Goal: Use online tool/utility: Utilize a website feature to perform a specific function

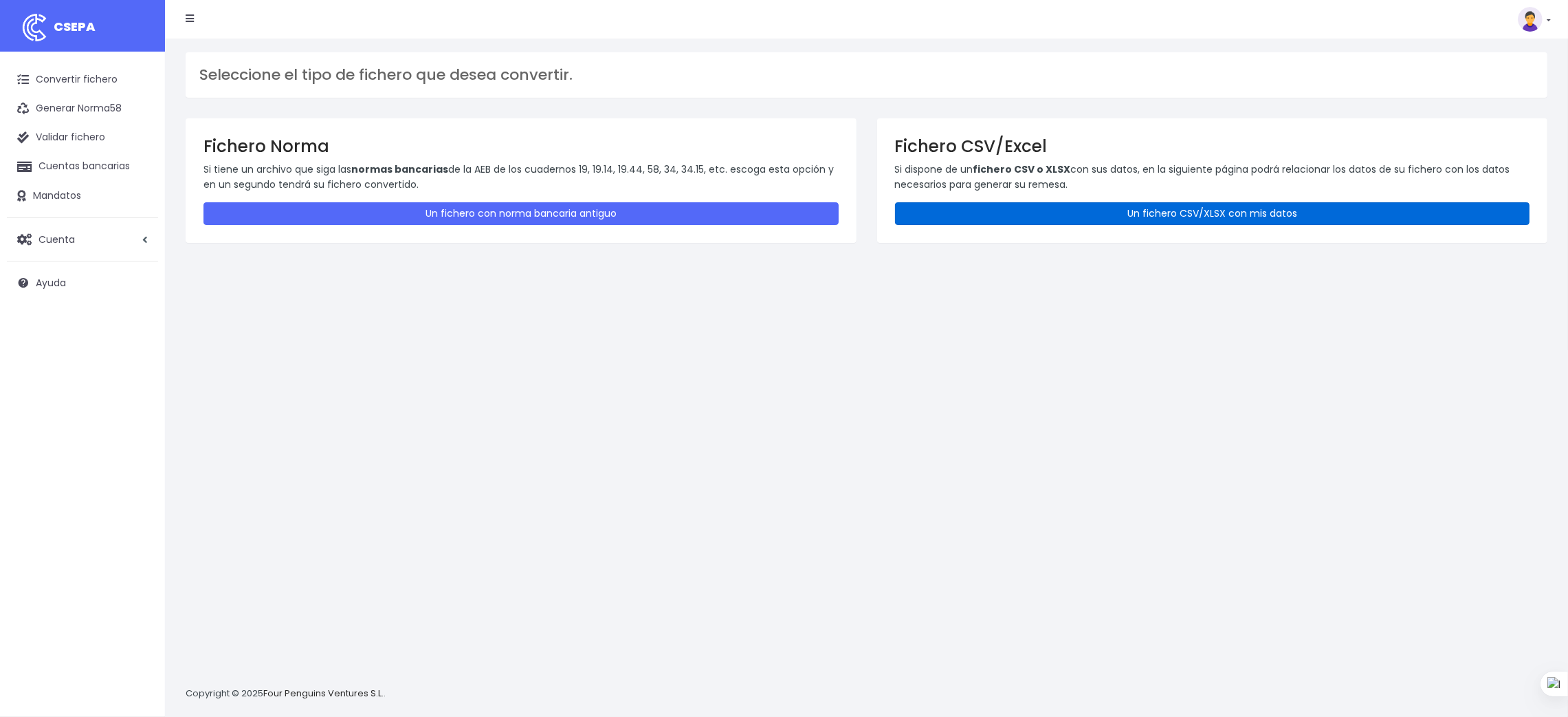
click at [1235, 204] on link "Un fichero CSV/XLSX con mis datos" at bounding box center [1213, 213] width 635 height 23
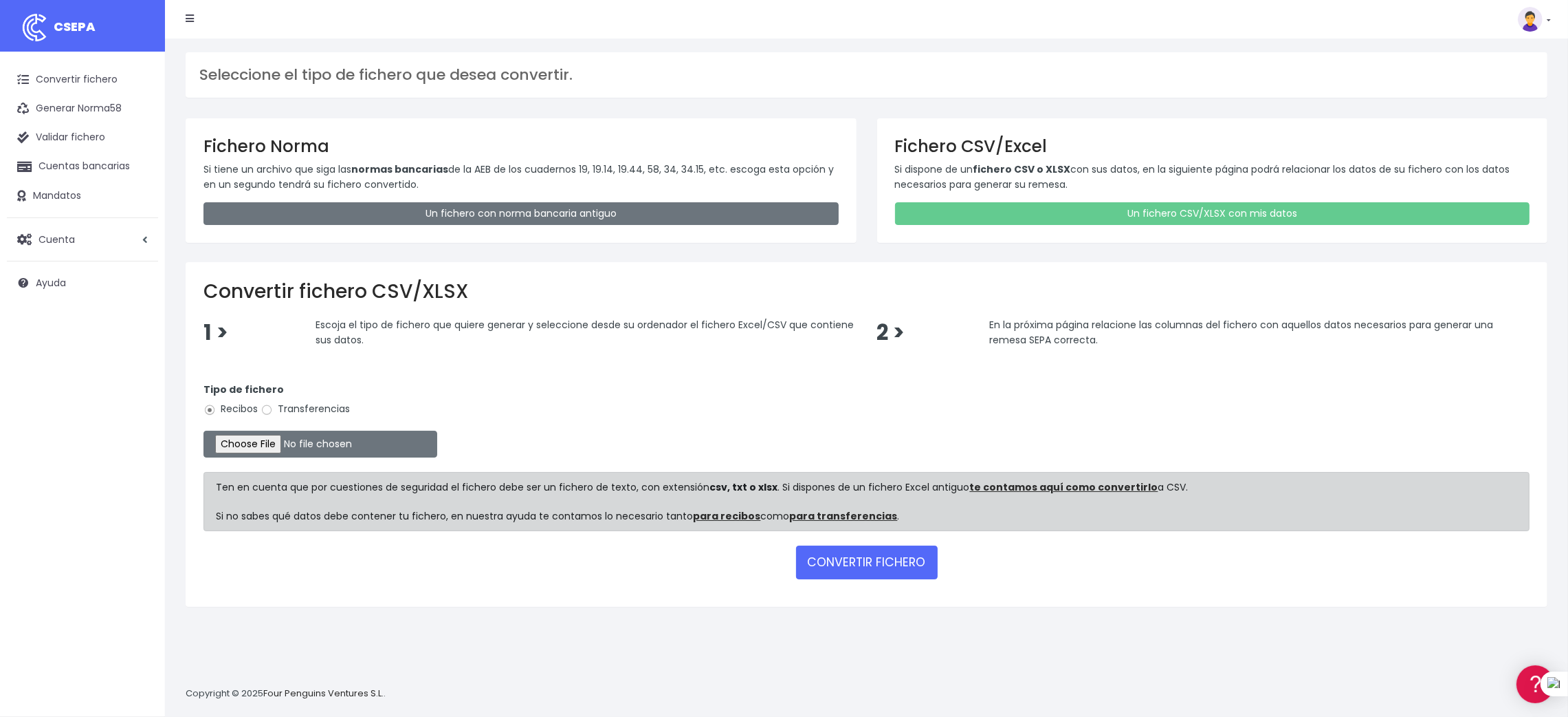
click at [298, 406] on label "Transferencias" at bounding box center [305, 408] width 89 height 14
click at [273, 406] on input "Transferencias" at bounding box center [267, 410] width 12 height 12
radio input "true"
click at [273, 445] on input "file" at bounding box center [320, 443] width 234 height 26
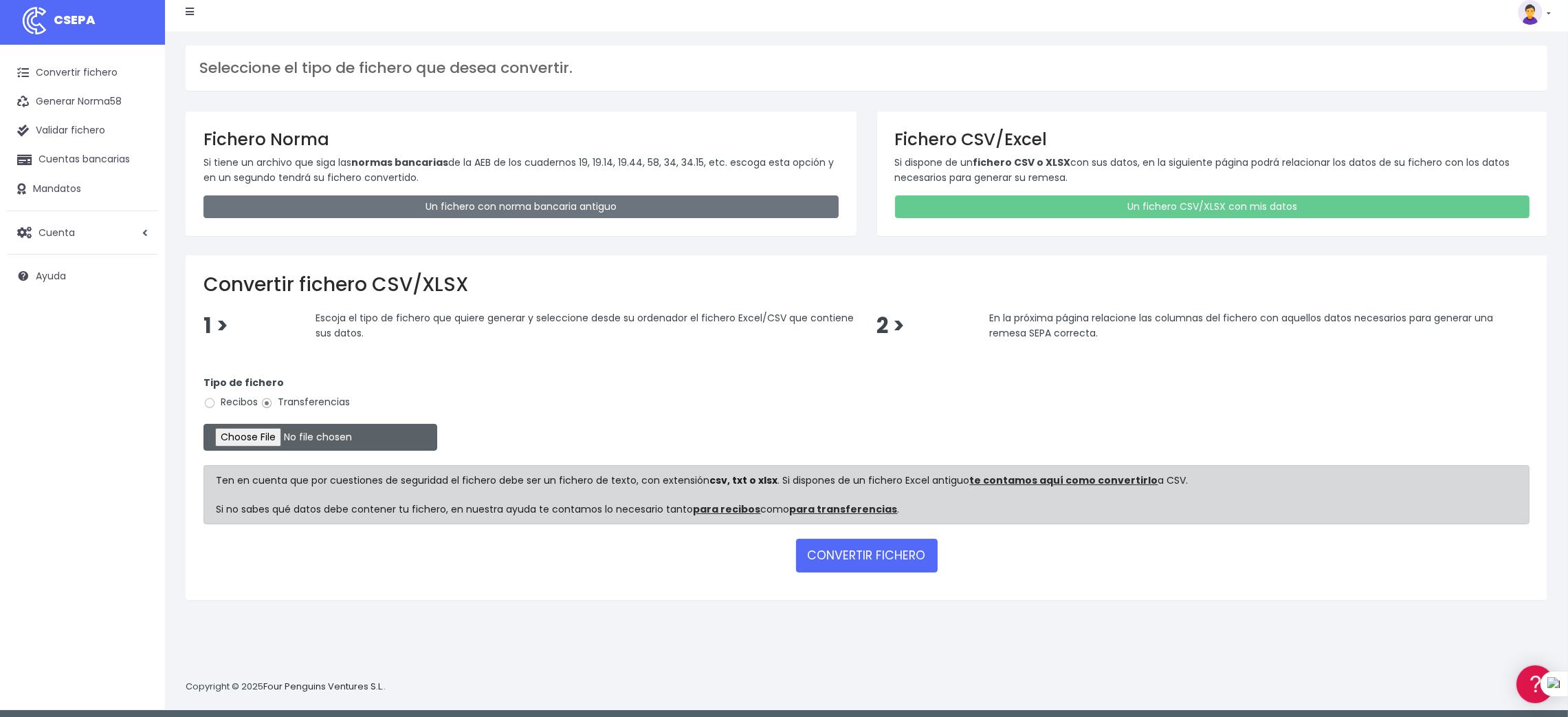
scroll to position [13, 0]
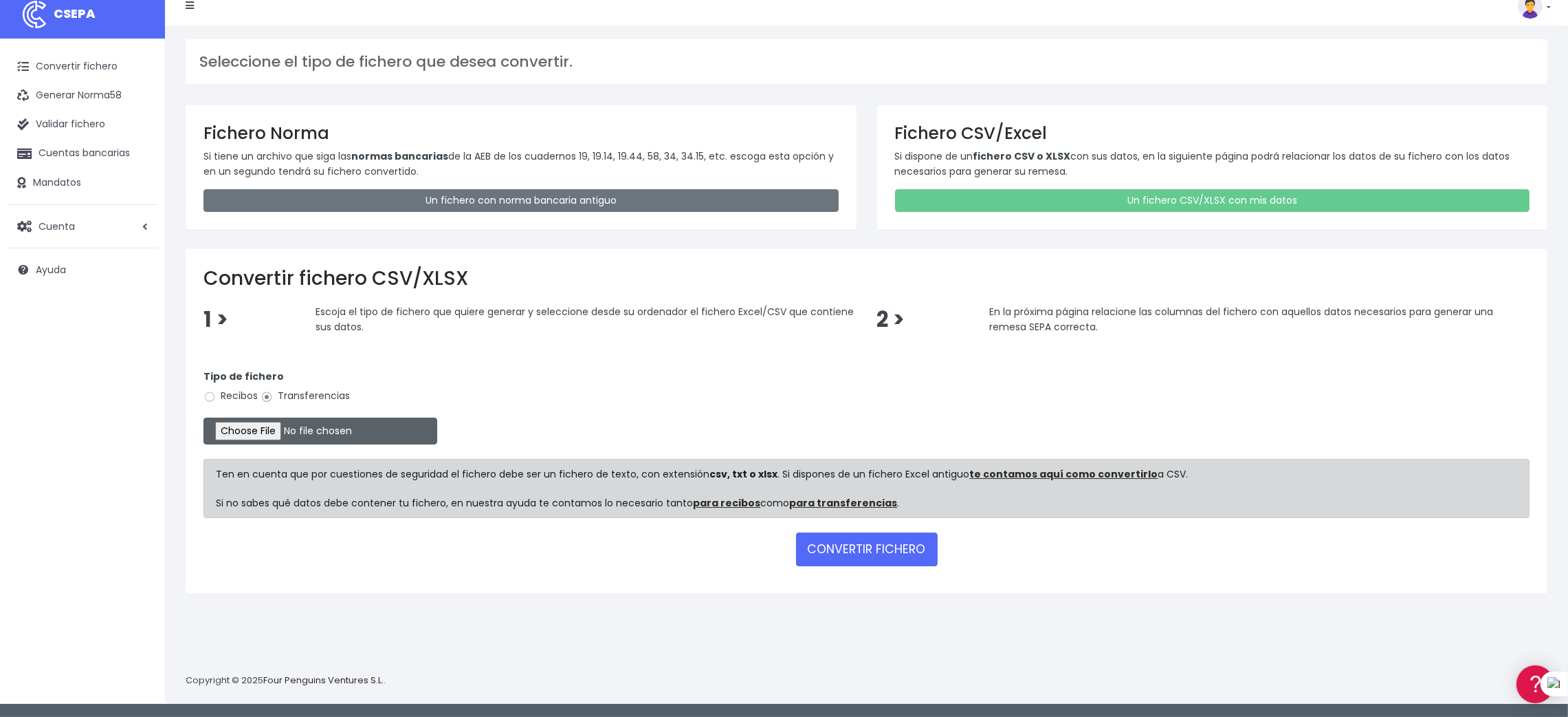
click at [268, 431] on input "file" at bounding box center [320, 430] width 234 height 26
type input "C:\fakepath\SEPA PLANTILLA PROVEEDORES.xlsx"
click at [852, 551] on button "CONVERTIR FICHERO" at bounding box center [866, 549] width 141 height 33
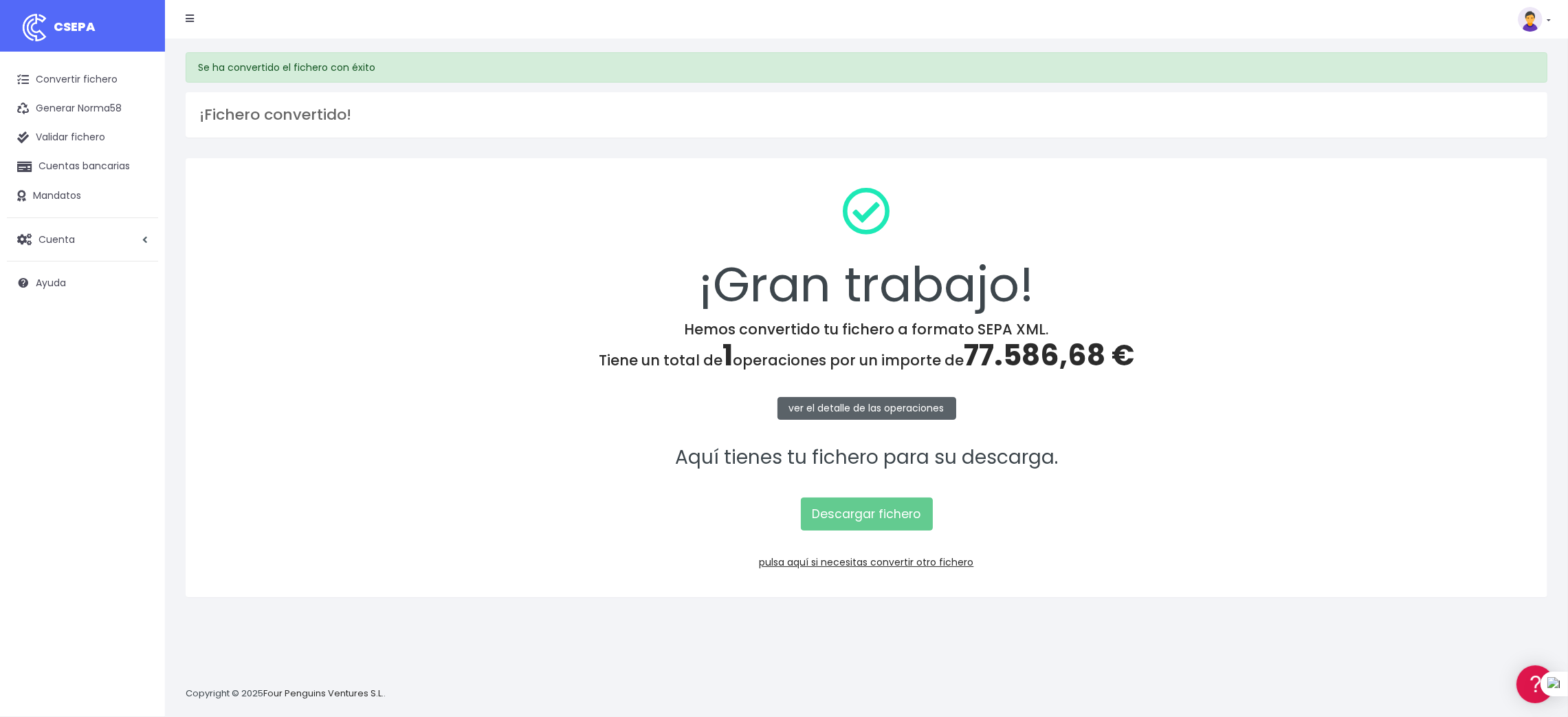
click at [869, 408] on link "ver el detalle de las operaciones" at bounding box center [867, 408] width 178 height 23
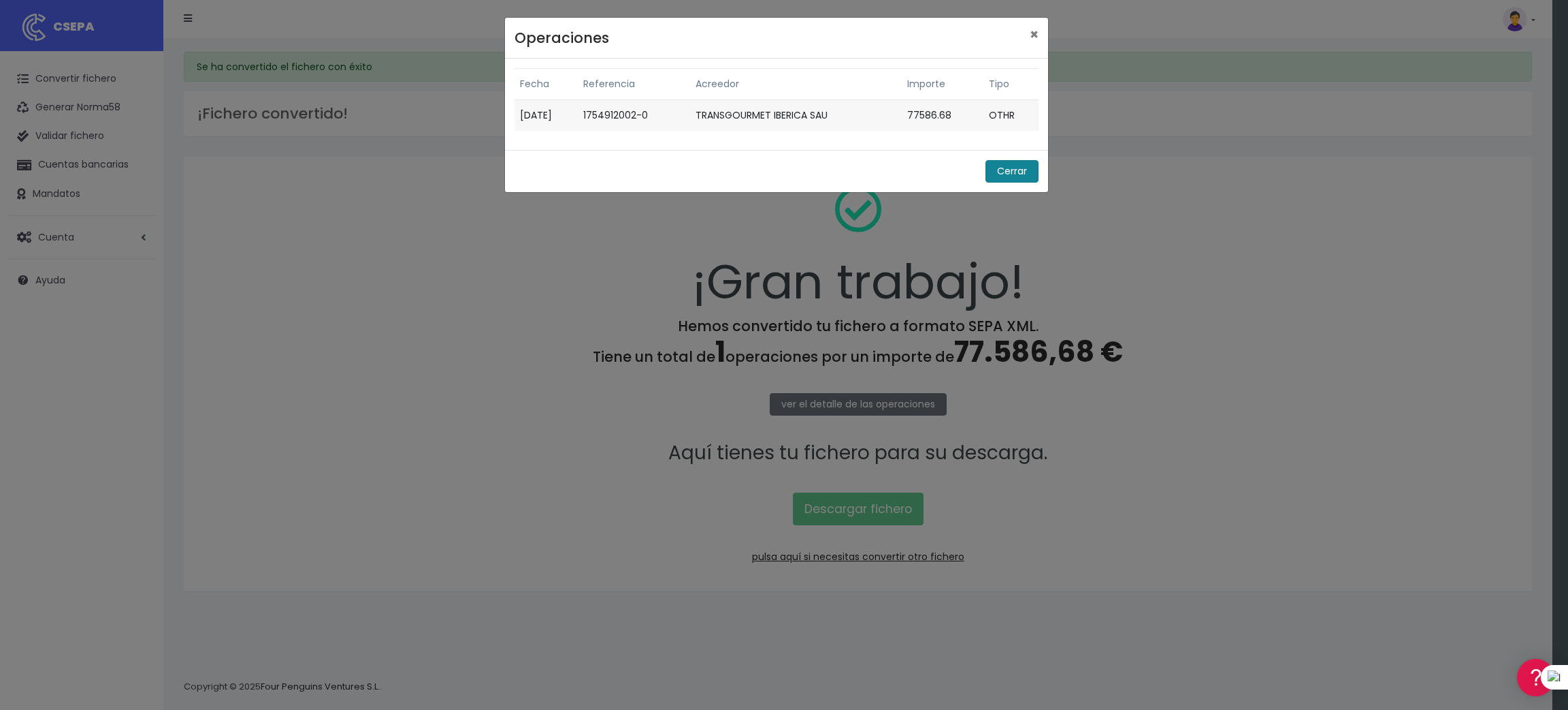
click at [1012, 167] on button "Cerrar" at bounding box center [1012, 172] width 53 height 22
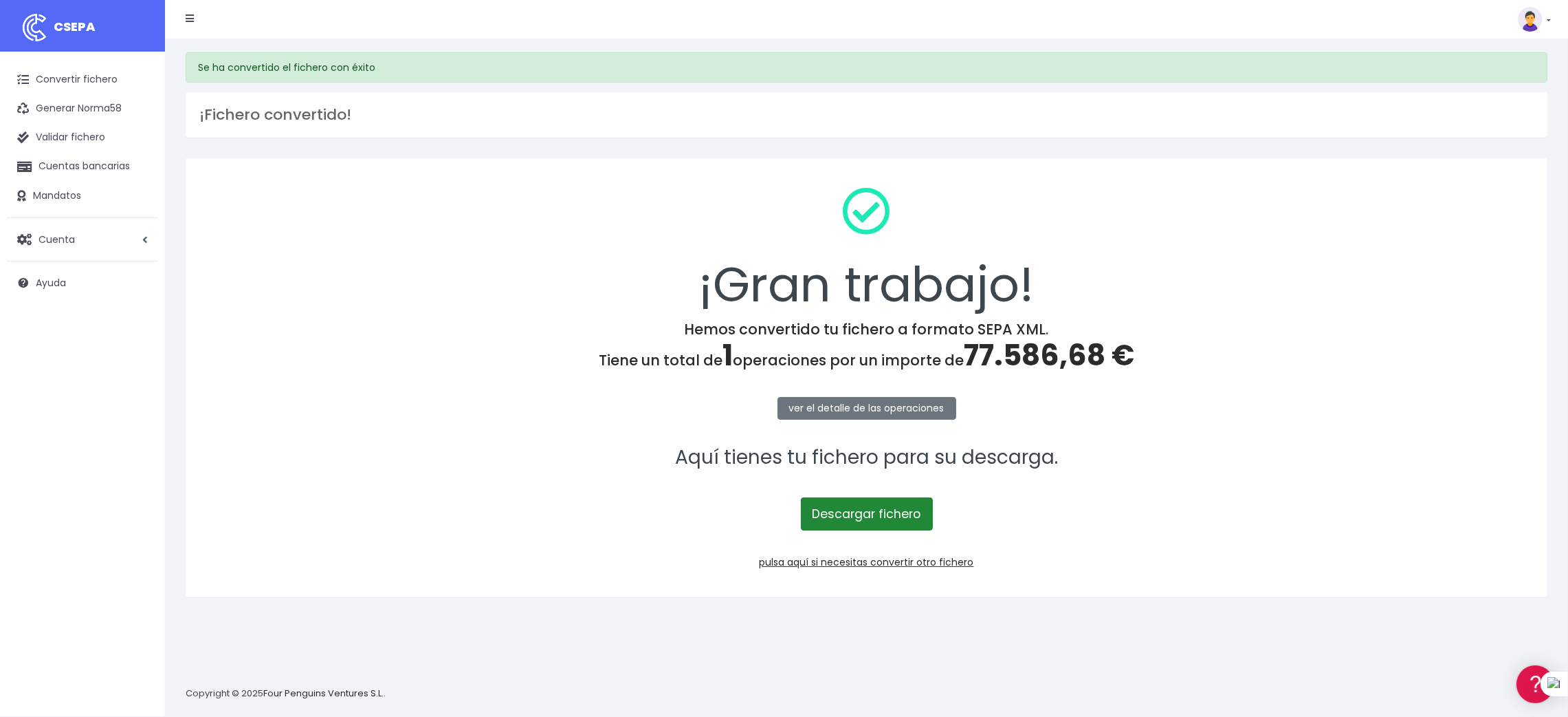
click at [860, 506] on link "Descargar fichero" at bounding box center [866, 514] width 132 height 33
